Goal: Find specific page/section: Find specific page/section

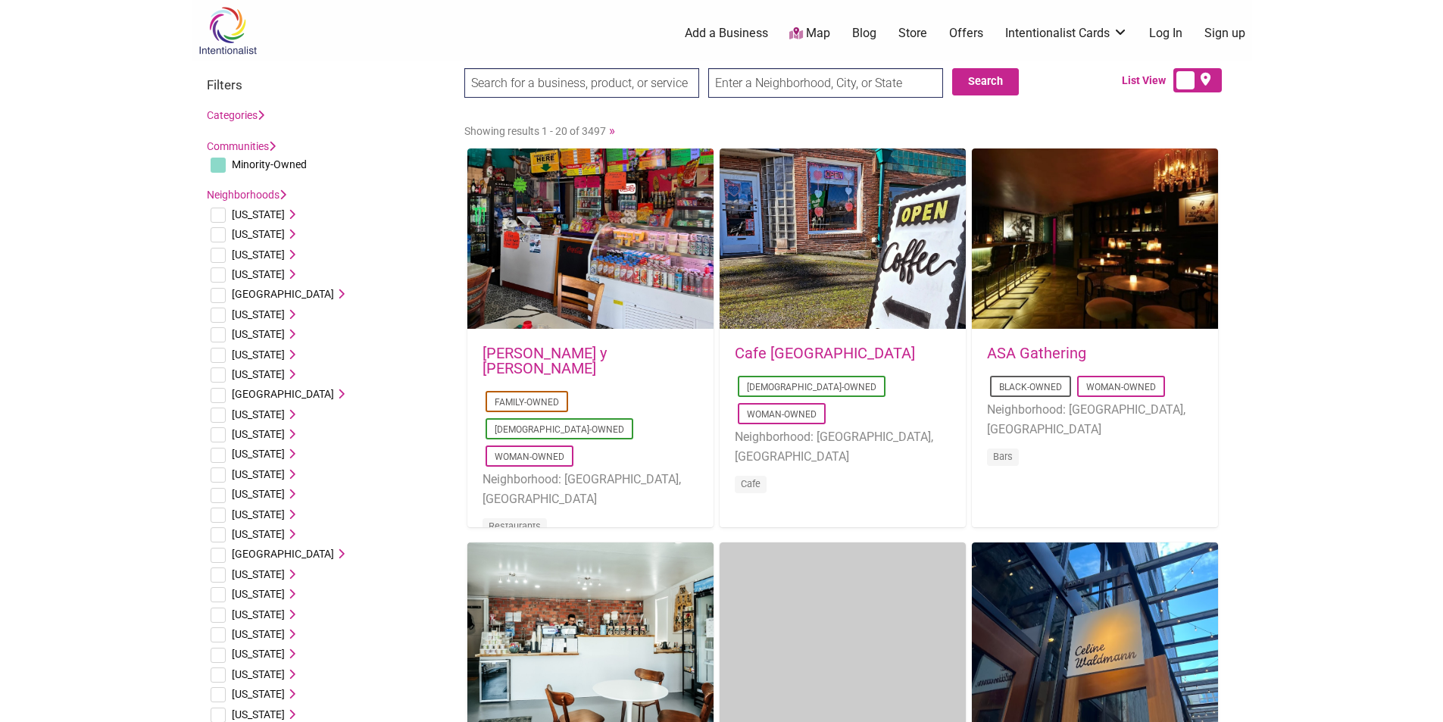
click at [645, 87] on input "search" at bounding box center [581, 83] width 235 height 30
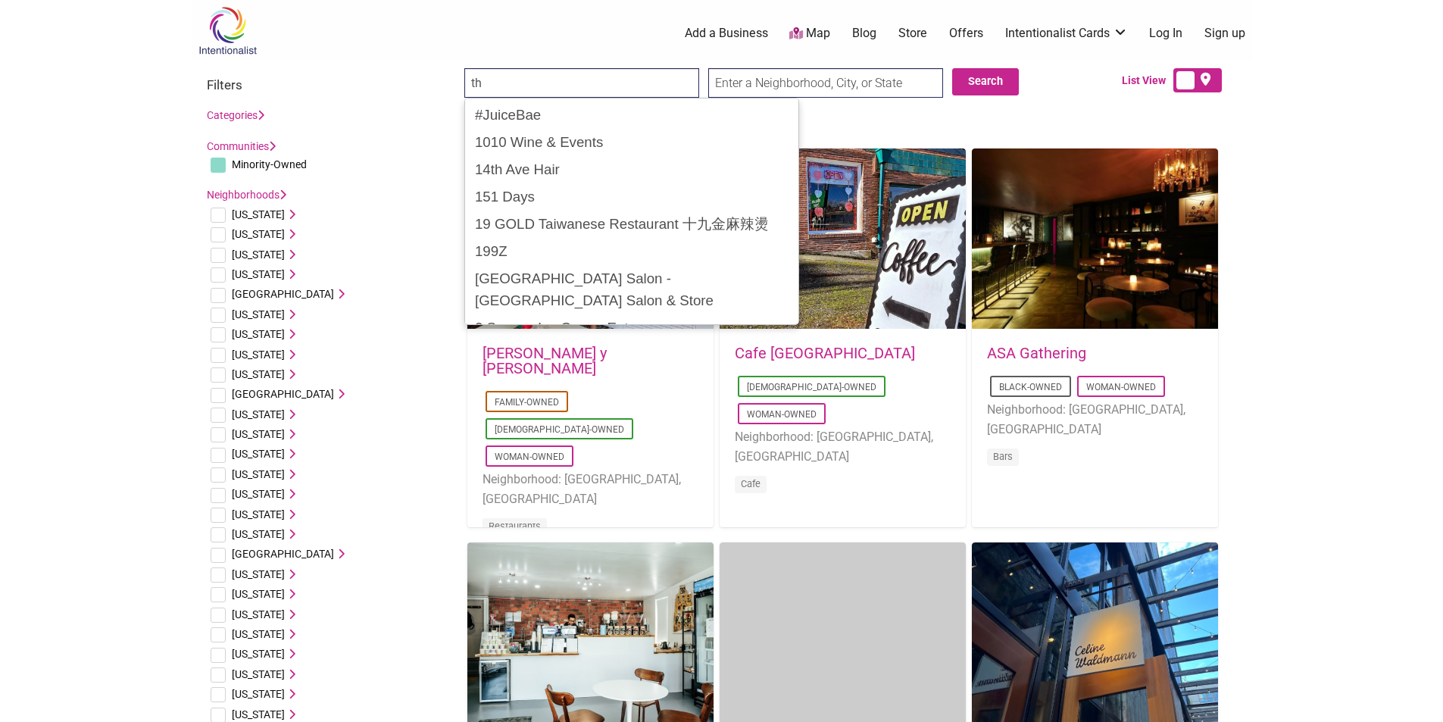
type input "t"
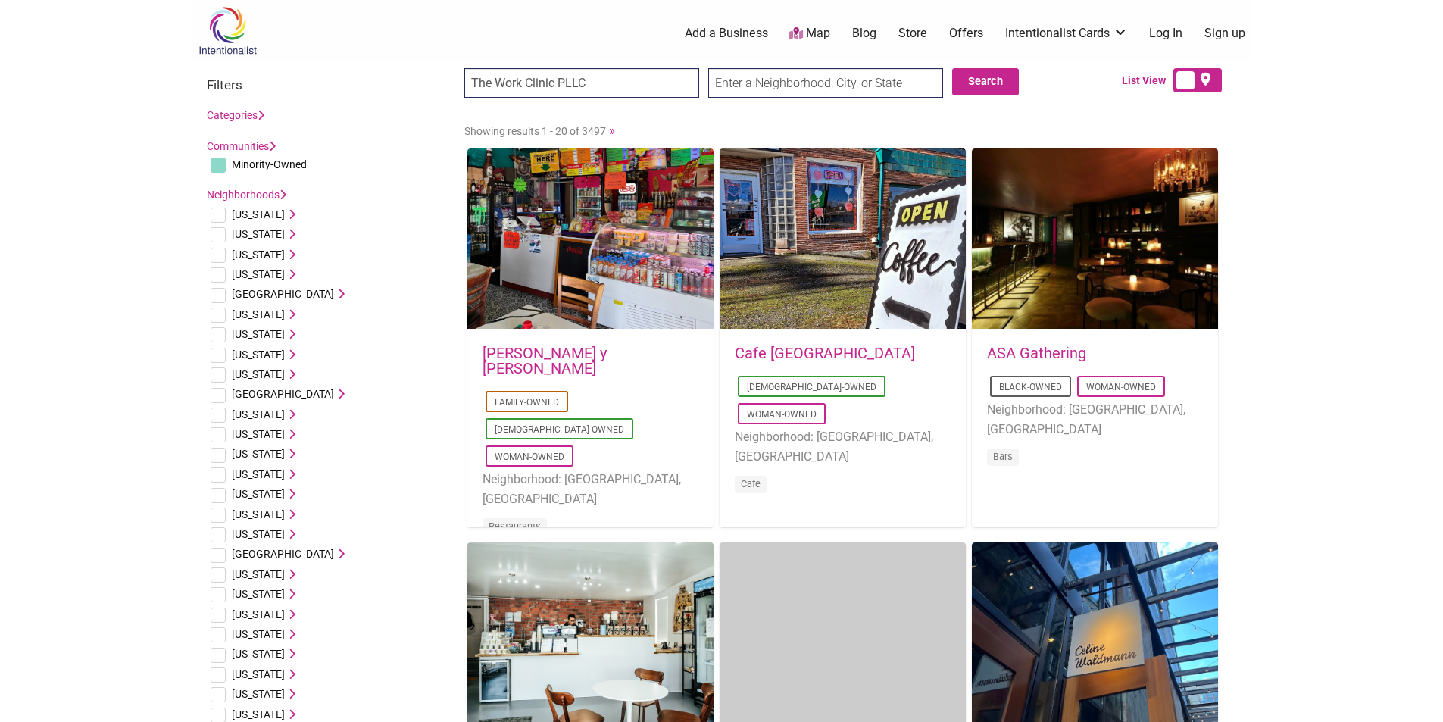
type input "The Work Clinic PLLC"
click at [464, 68] on input "Search" at bounding box center [493, 83] width 58 height 31
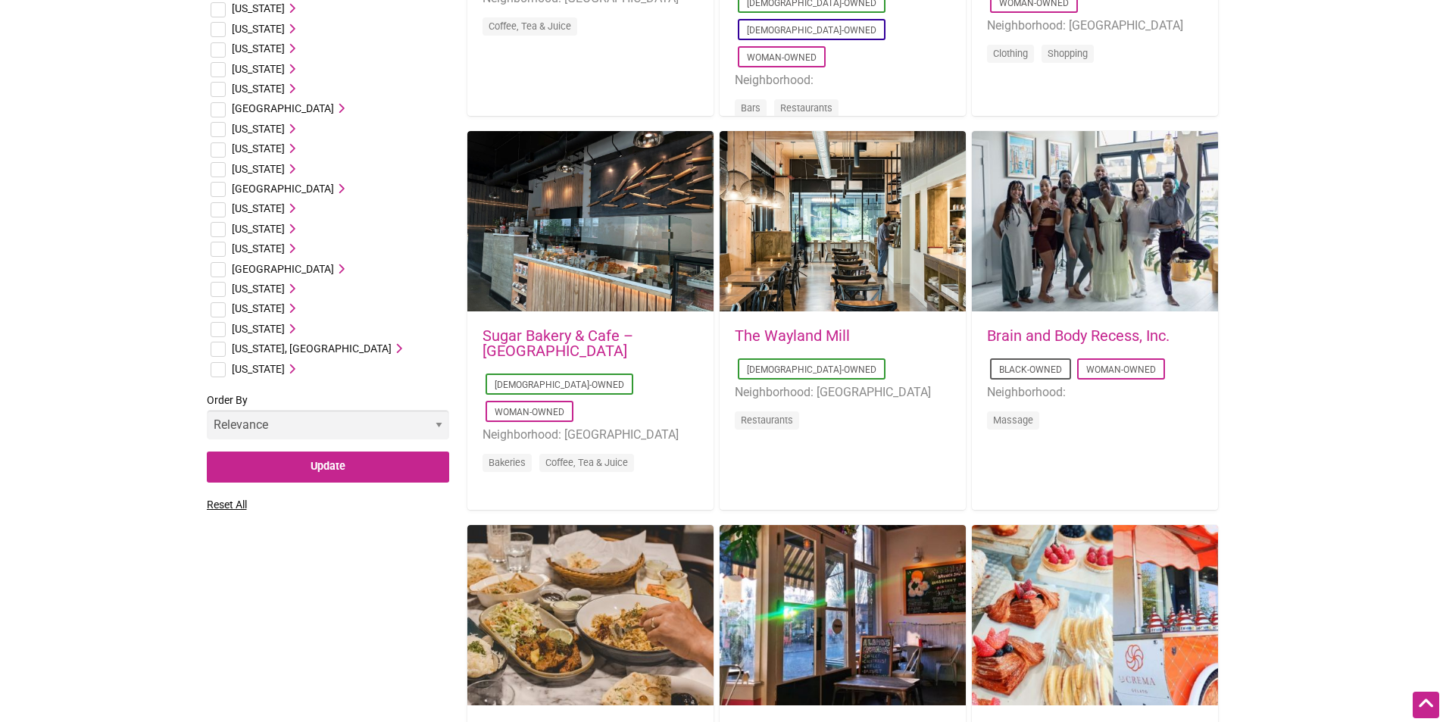
scroll to position [833, 0]
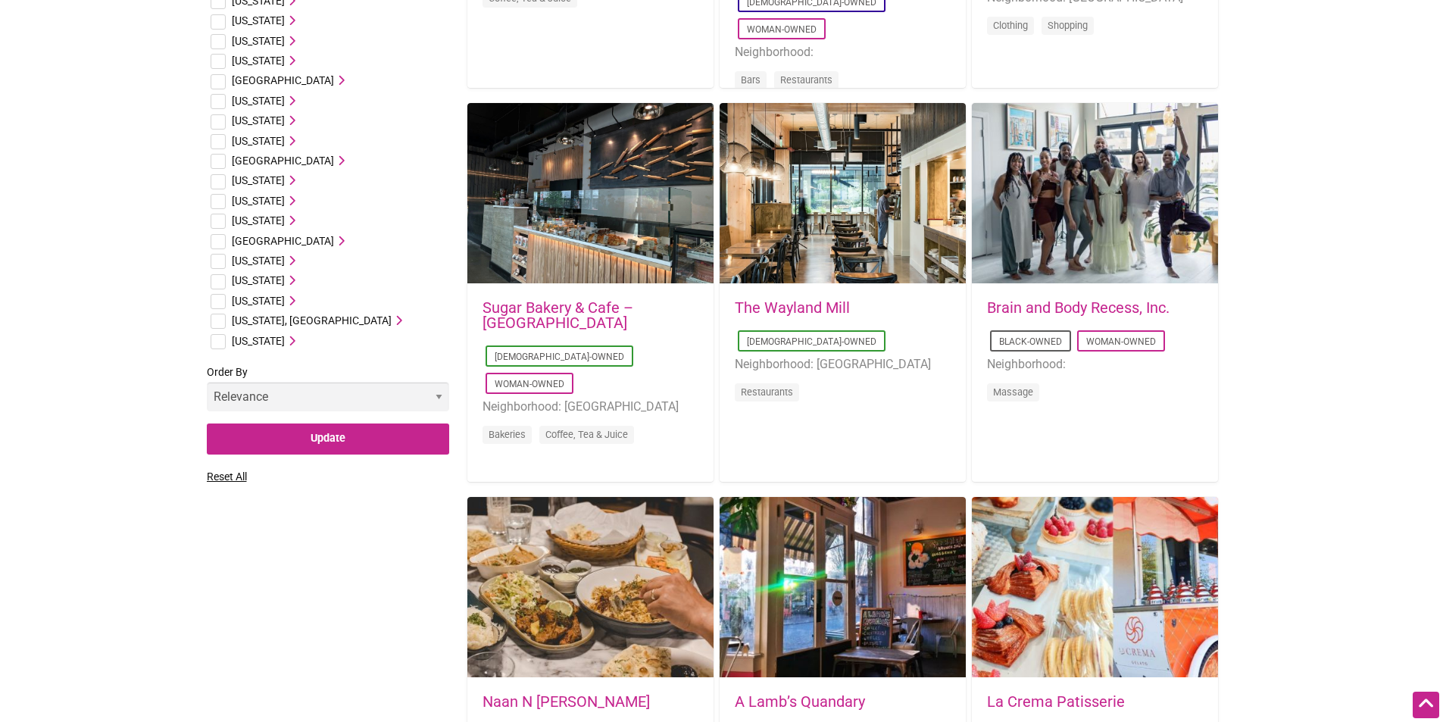
click at [222, 298] on input "checkbox" at bounding box center [218, 301] width 15 height 15
checkbox input "true"
click at [415, 396] on select "Relevance Alphabetical Newest" at bounding box center [328, 397] width 242 height 30
click at [327, 511] on div "Filters Categories Art Galleries Bakeries Bars Beauty & Spa [PERSON_NAME] Shop …" at bounding box center [722, 736] width 1030 height 2908
click at [330, 439] on input "Update" at bounding box center [328, 438] width 242 height 31
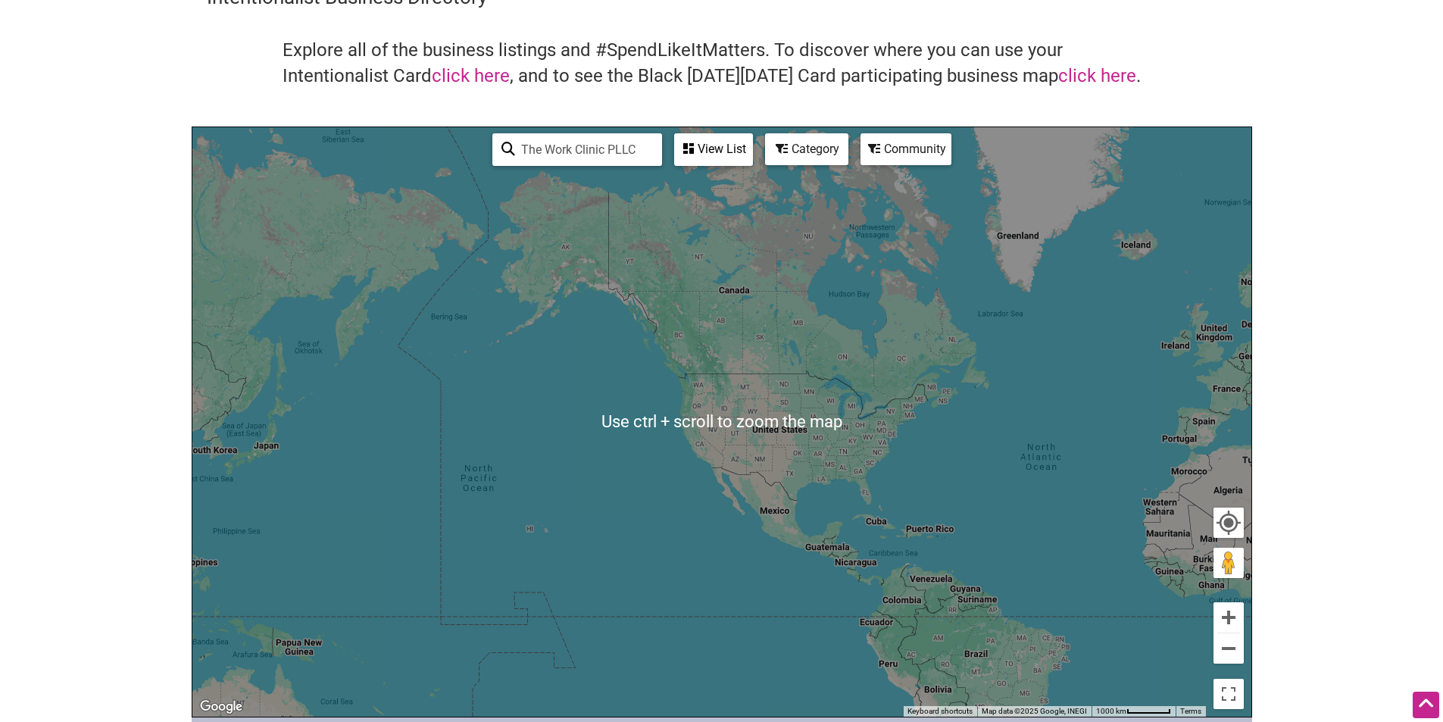
scroll to position [76, 0]
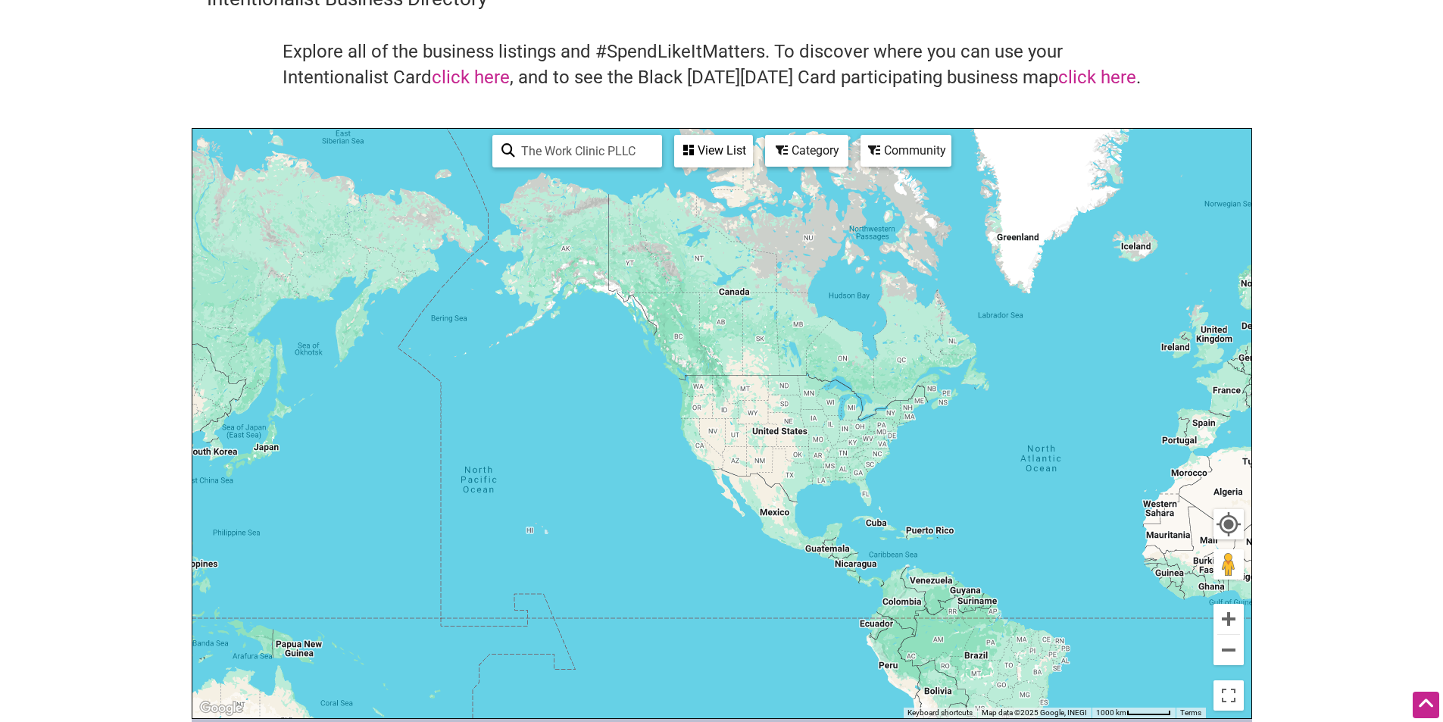
click at [695, 394] on div "To navigate, press the arrow keys." at bounding box center [721, 423] width 1059 height 589
click at [731, 151] on div "View List" at bounding box center [714, 150] width 76 height 29
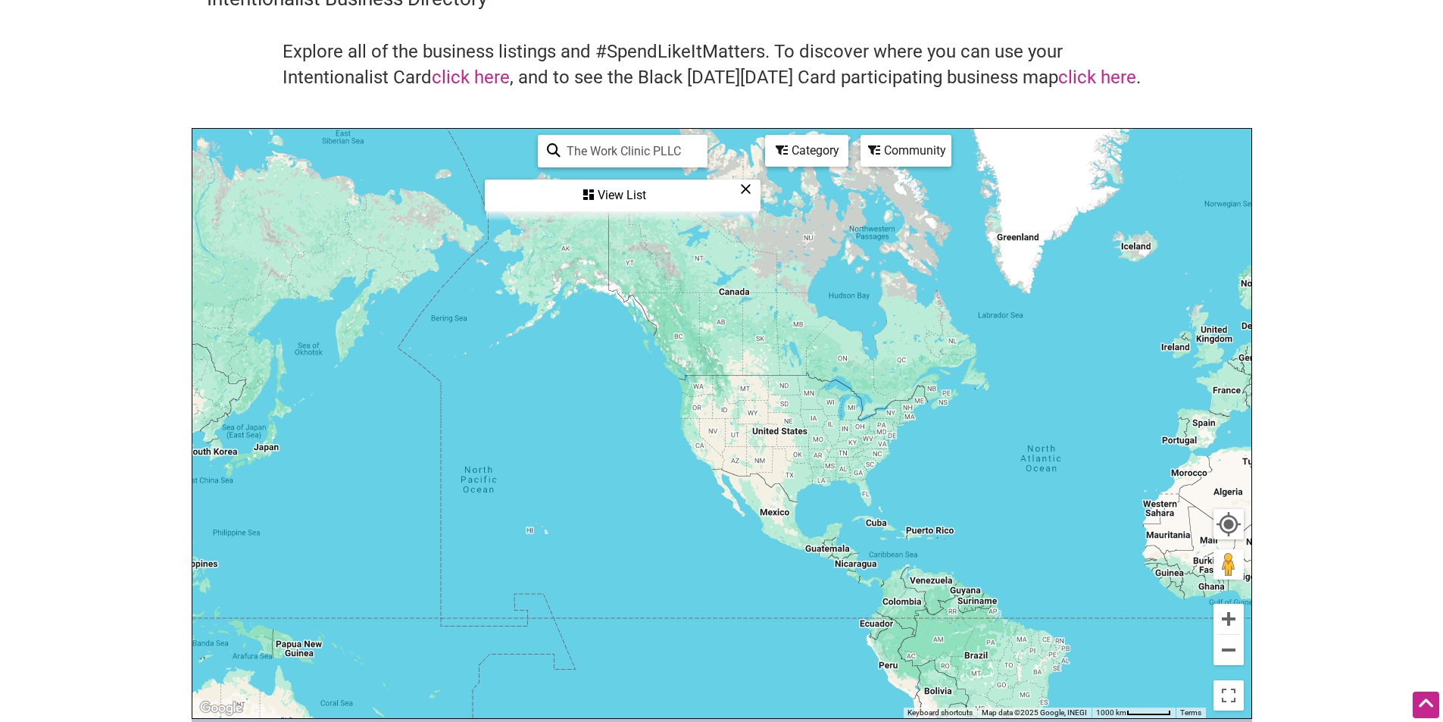
click at [759, 181] on div "Category" at bounding box center [622, 195] width 273 height 29
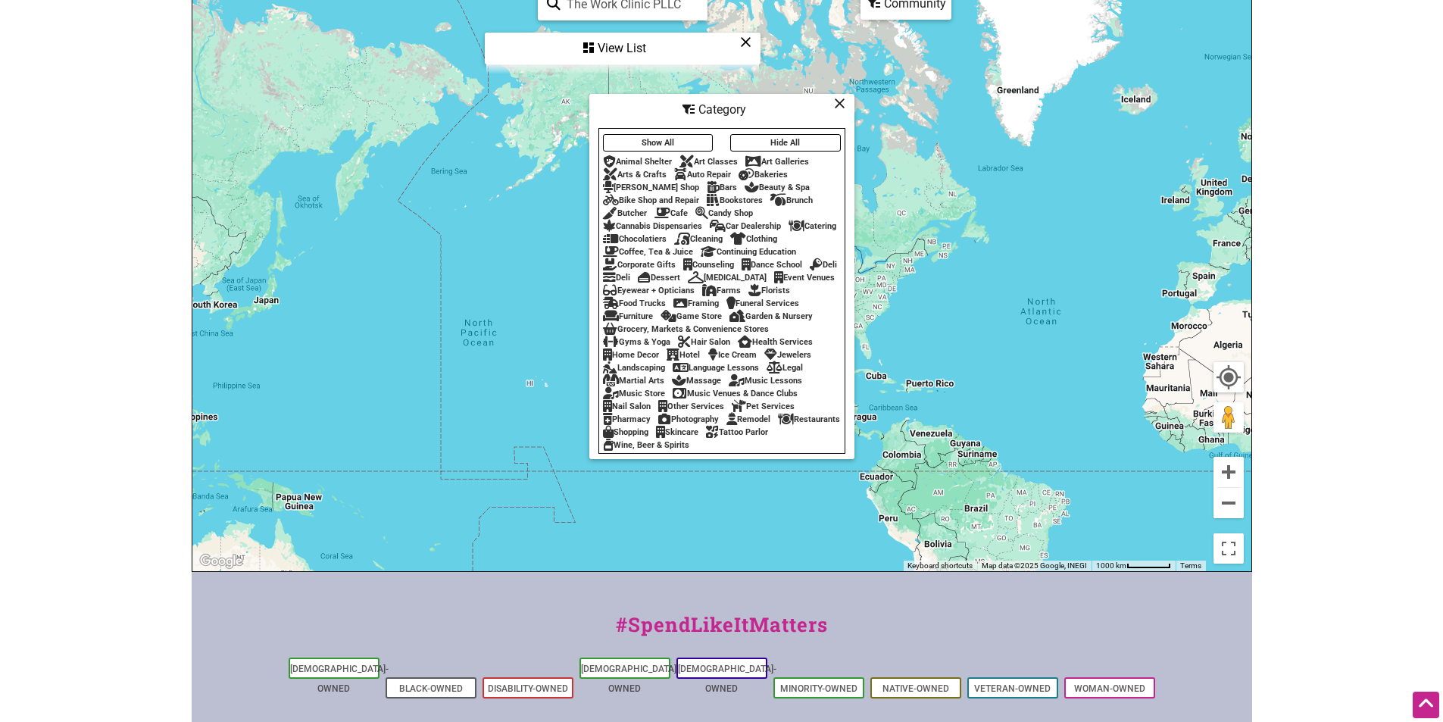
scroll to position [227, 0]
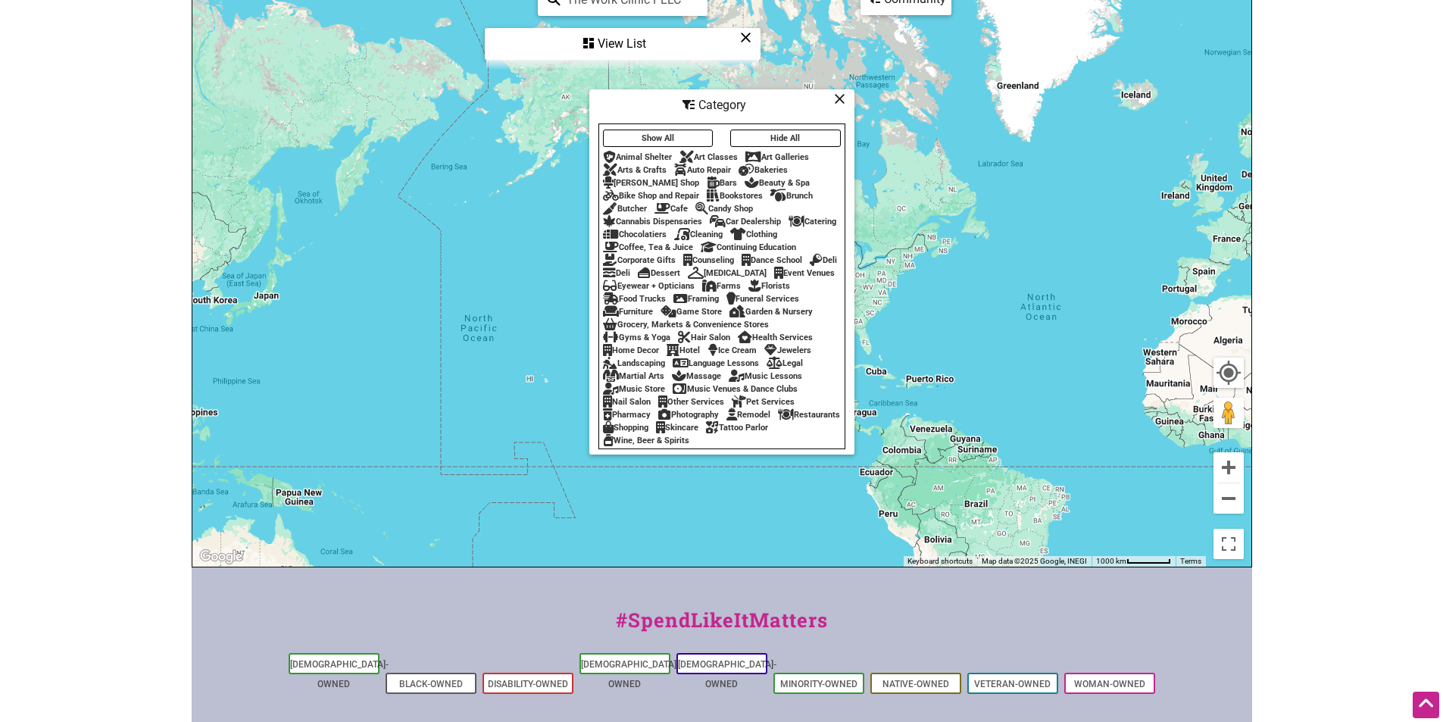
click at [954, 303] on div "To navigate, press the arrow keys." at bounding box center [721, 271] width 1059 height 589
click at [837, 98] on icon at bounding box center [839, 98] width 11 height 1
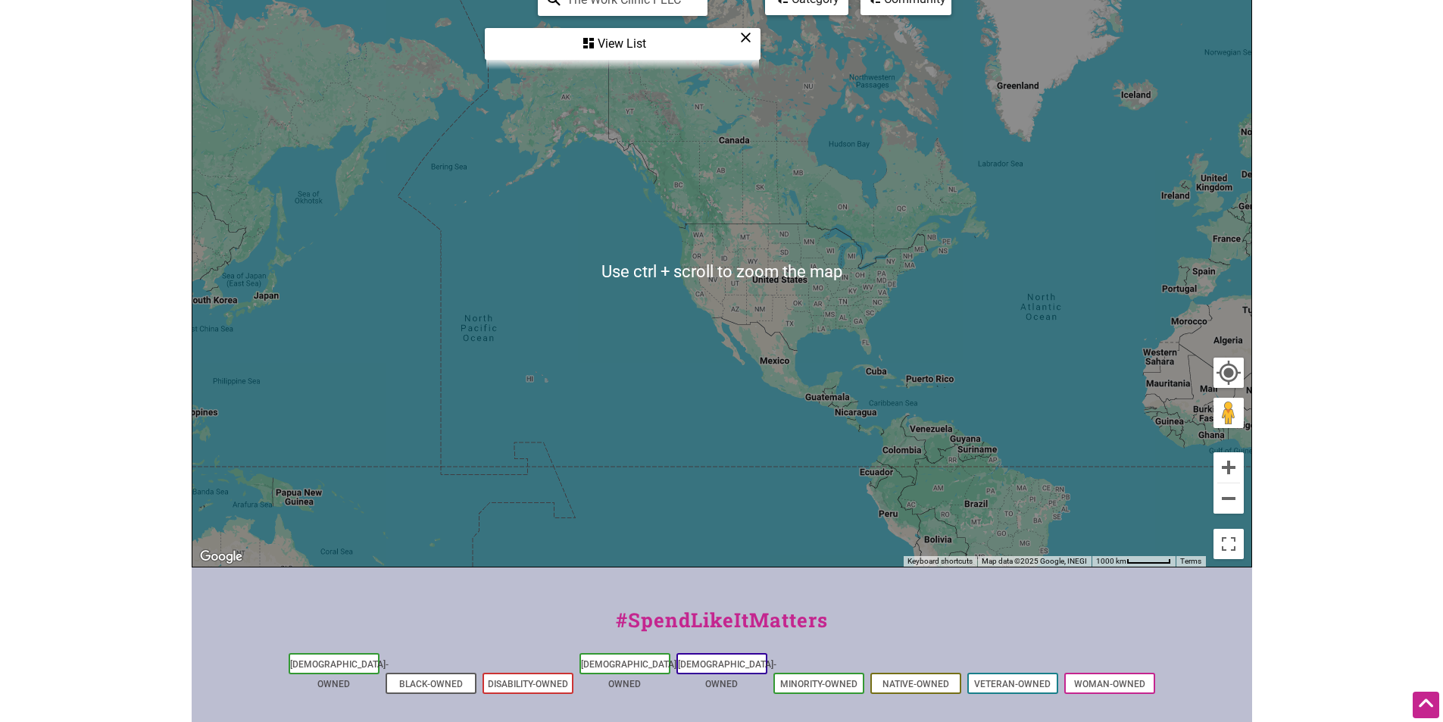
click at [568, 288] on div "To navigate, press the arrow keys." at bounding box center [721, 271] width 1059 height 589
click at [705, 243] on div "To navigate, press the arrow keys." at bounding box center [721, 271] width 1059 height 589
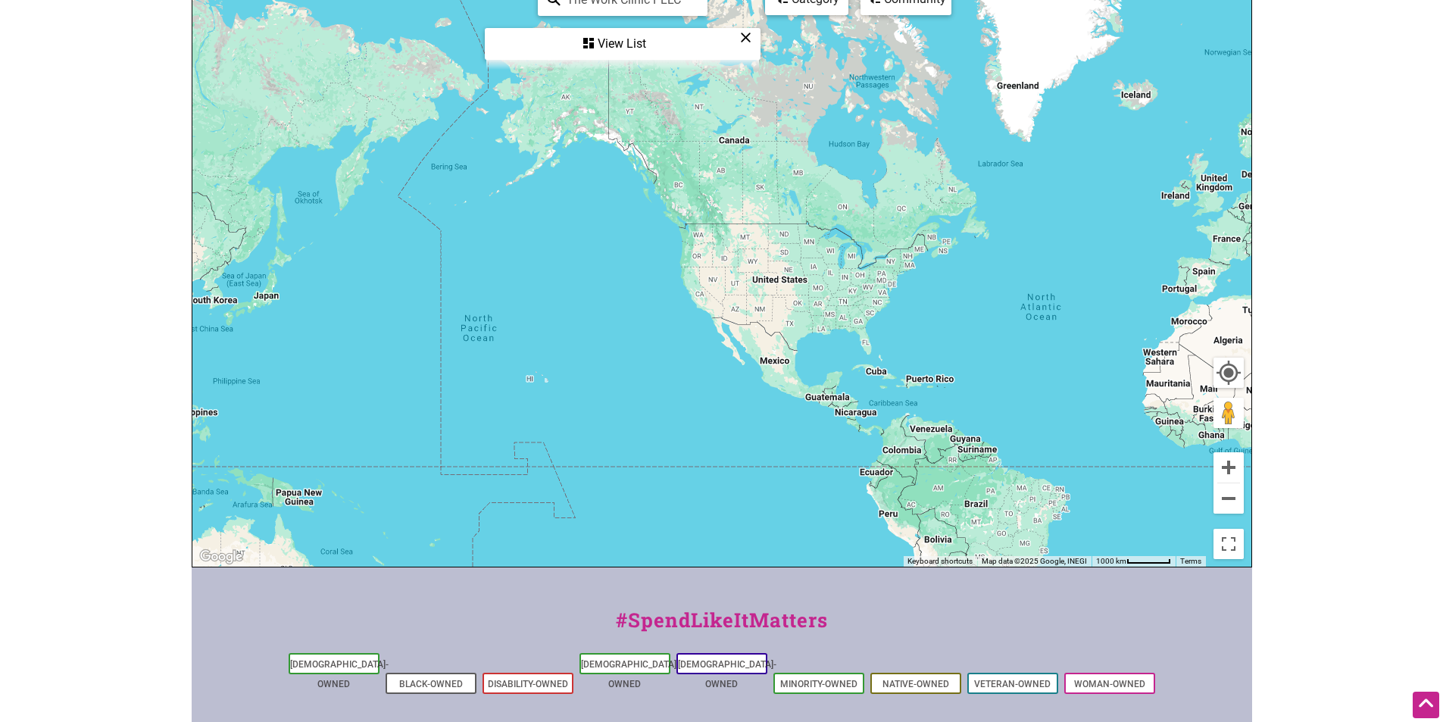
click at [705, 243] on div "To navigate, press the arrow keys." at bounding box center [721, 271] width 1059 height 589
click at [702, 242] on div "To navigate, press the arrow keys." at bounding box center [721, 271] width 1059 height 589
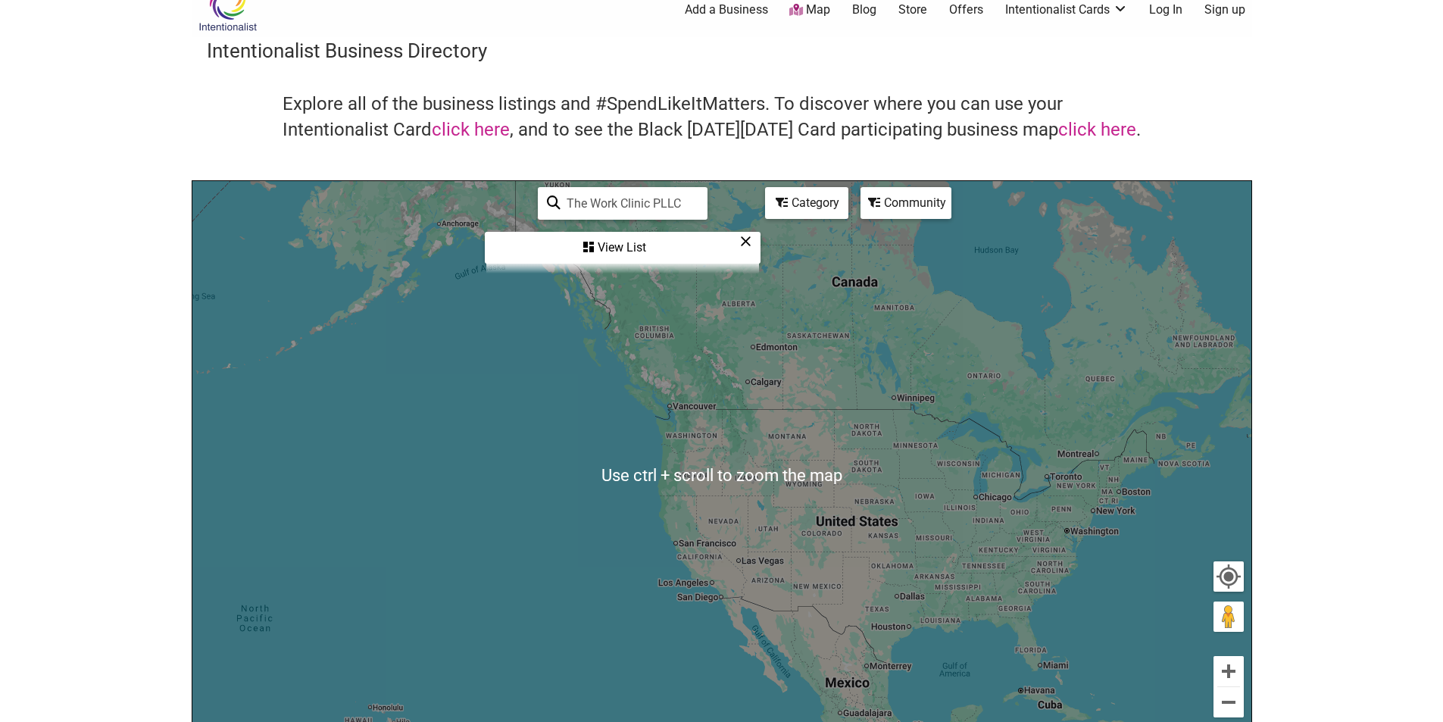
scroll to position [0, 0]
